Goal: Find specific page/section: Find specific page/section

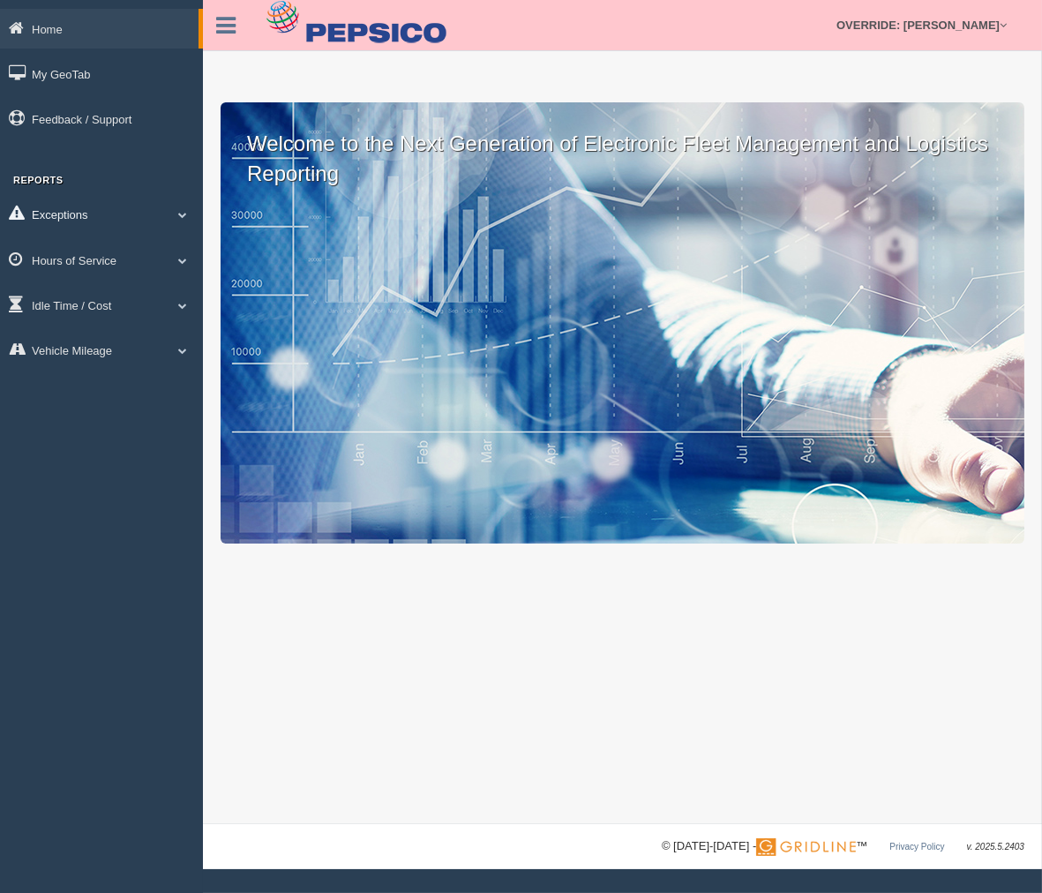
click at [121, 214] on link "Exceptions" at bounding box center [101, 214] width 203 height 40
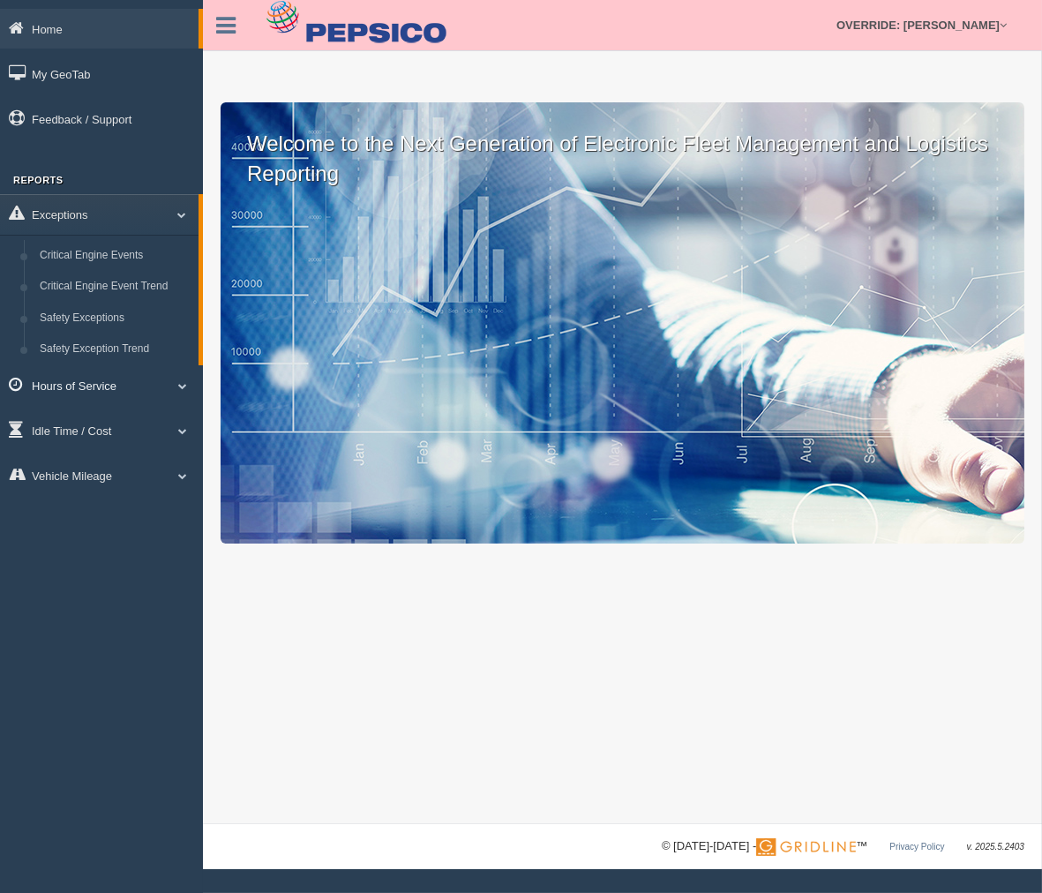
click at [104, 391] on link "Hours of Service" at bounding box center [101, 385] width 203 height 40
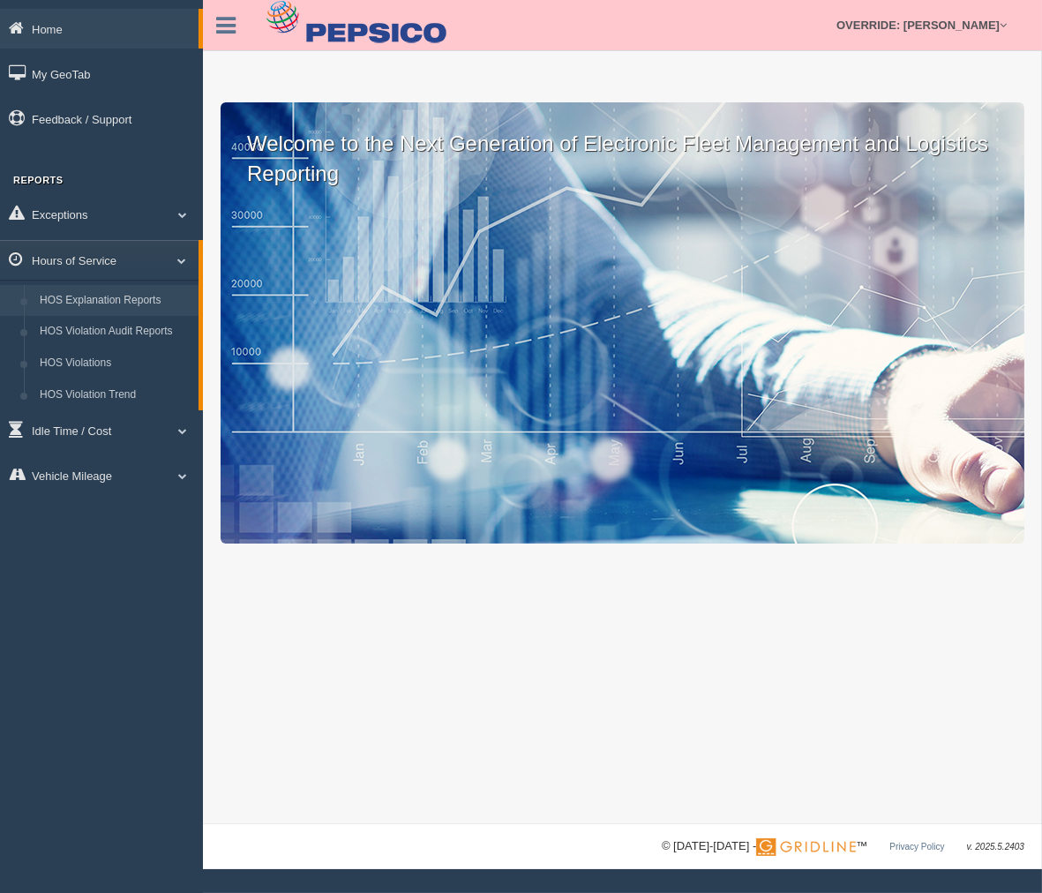
click at [127, 301] on link "HOS Explanation Reports" at bounding box center [115, 301] width 167 height 32
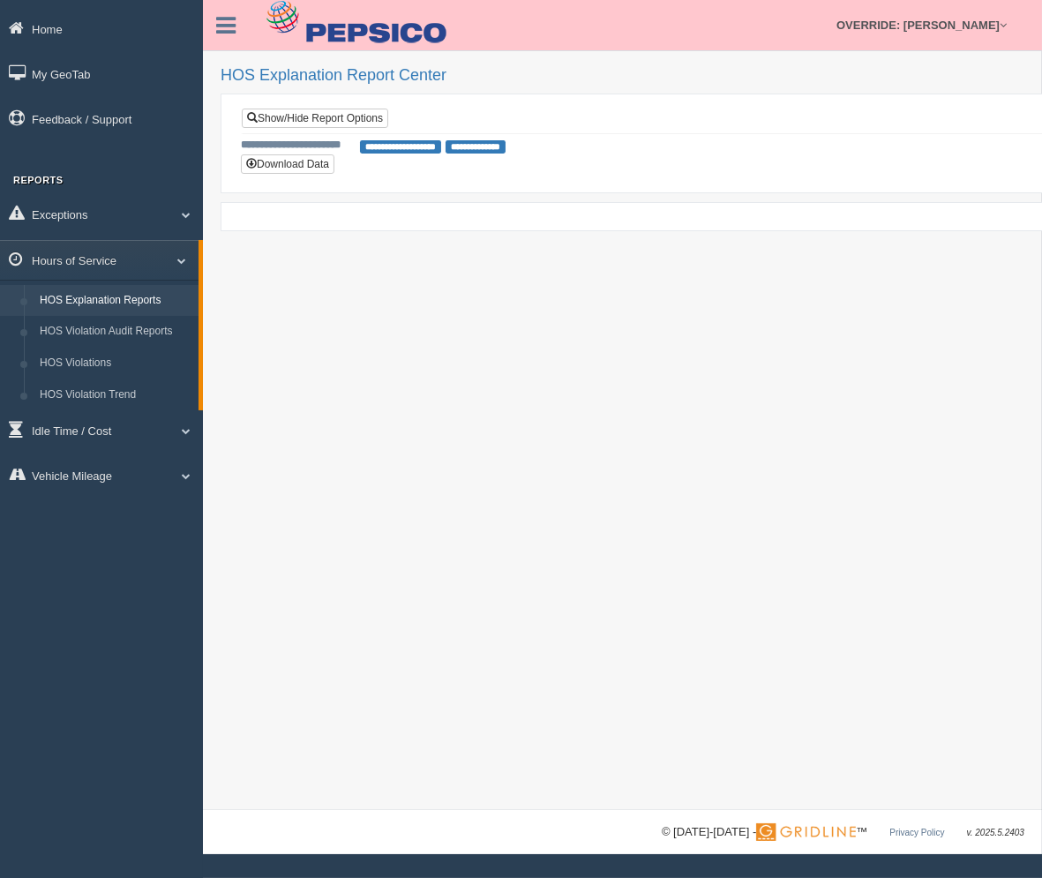
click at [821, 139] on div "**********" at bounding box center [644, 146] width 807 height 17
